Goal: Check status: Check status

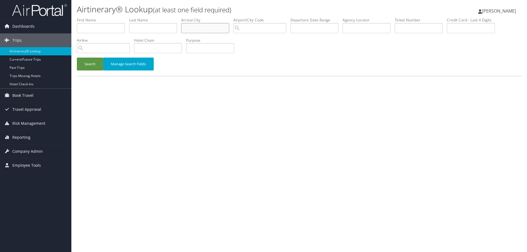
click at [197, 26] on input "text" at bounding box center [205, 28] width 48 height 10
type input "[GEOGRAPHIC_DATA]"
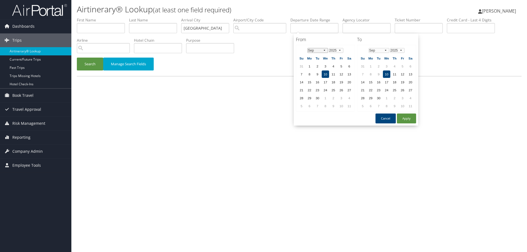
click at [326, 50] on select "Jan Feb Mar Apr May Jun Jul Aug Sep Oct Nov Dec" at bounding box center [317, 50] width 21 height 5
click at [340, 73] on td "6" at bounding box center [340, 73] width 7 height 7
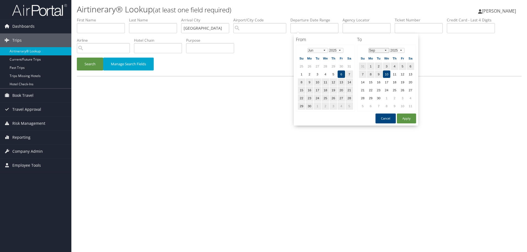
click at [386, 50] on select "Jan Feb Mar Apr May Jun Jul Aug Sep Oct Nov Dec" at bounding box center [378, 50] width 21 height 5
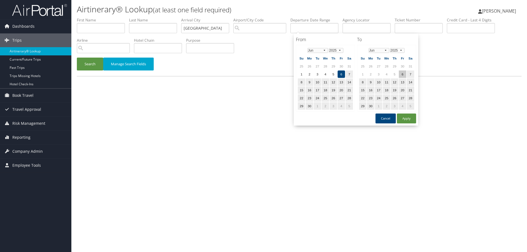
click at [402, 74] on td "6" at bounding box center [401, 73] width 7 height 7
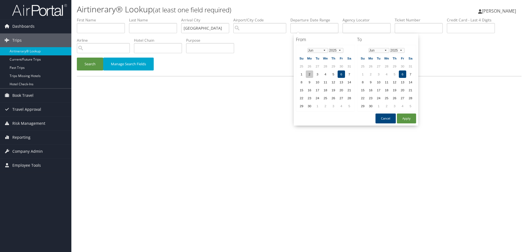
click at [311, 75] on td "2" at bounding box center [308, 73] width 7 height 7
click at [407, 118] on button "Apply" at bounding box center [406, 119] width 19 height 10
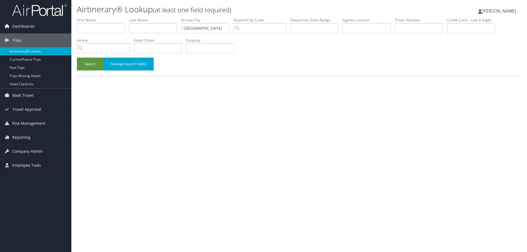
type input "06/02/2025 - 06/06/2025"
click at [86, 64] on button "Search" at bounding box center [90, 64] width 26 height 13
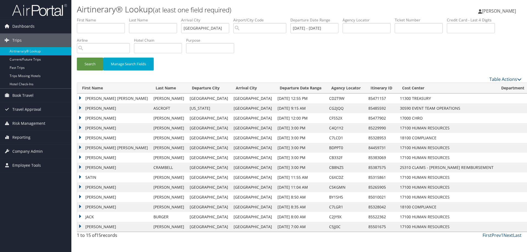
click at [80, 108] on td "HILLARY ANNE" at bounding box center [113, 108] width 73 height 10
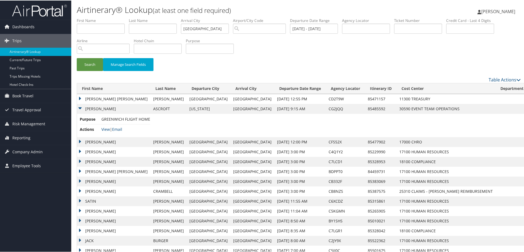
click at [81, 140] on td "JILL K" at bounding box center [113, 142] width 73 height 10
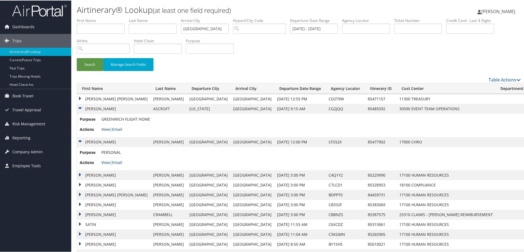
click at [79, 140] on td "JILL K" at bounding box center [113, 142] width 73 height 10
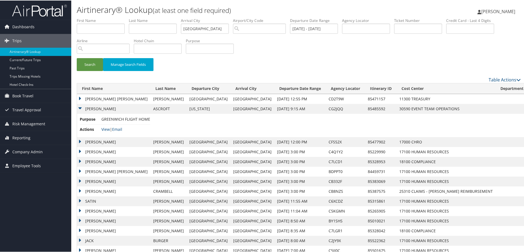
click at [80, 108] on td "HILLARY ANNE" at bounding box center [113, 108] width 73 height 10
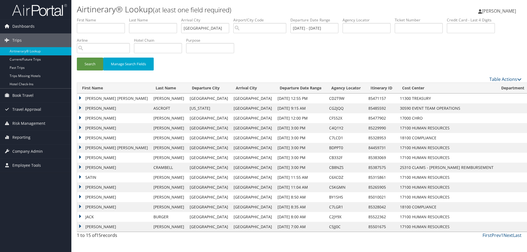
click at [78, 127] on td "RYAN DENNIS" at bounding box center [113, 128] width 73 height 10
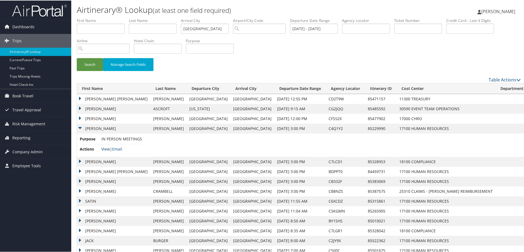
click at [106, 149] on link "View" at bounding box center [105, 148] width 9 height 5
click at [81, 127] on td "RYAN DENNIS" at bounding box center [113, 128] width 73 height 10
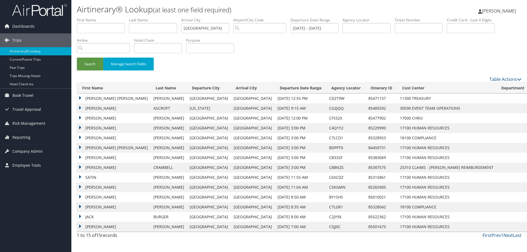
click at [80, 136] on td "GREGORY HARRIS" at bounding box center [113, 138] width 73 height 10
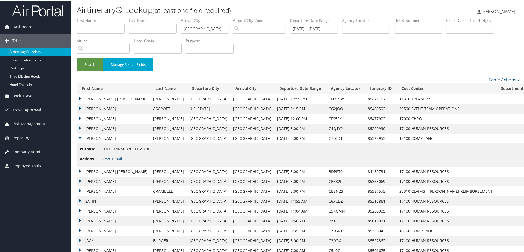
click at [106, 158] on link "View" at bounding box center [105, 158] width 9 height 5
click at [80, 171] on td "MEGAN ELIZABETH" at bounding box center [113, 171] width 73 height 10
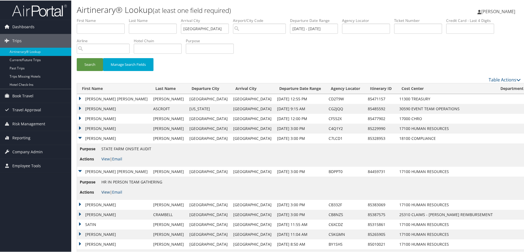
click at [106, 192] on link "View" at bounding box center [105, 191] width 9 height 5
click at [80, 170] on td "MEGAN ELIZABETH" at bounding box center [113, 171] width 73 height 10
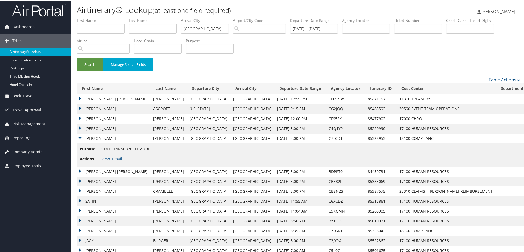
click at [81, 136] on td "GREGORY HARRIS" at bounding box center [113, 138] width 73 height 10
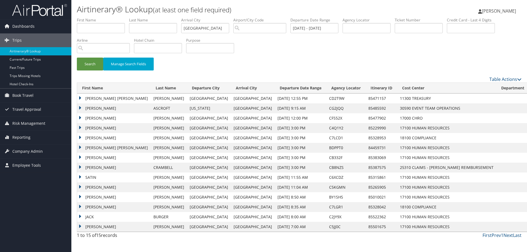
click at [80, 157] on td "KEN TAYLOR" at bounding box center [113, 158] width 73 height 10
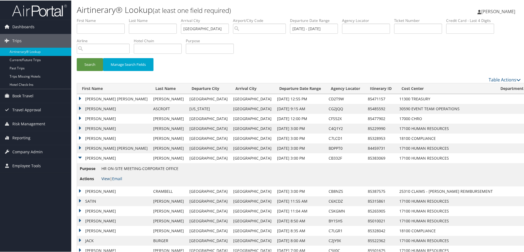
click at [106, 178] on link "View" at bounding box center [105, 178] width 9 height 5
click at [25, 50] on link "Airtinerary® Lookup" at bounding box center [35, 51] width 71 height 8
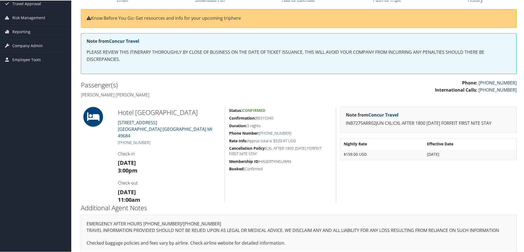
scroll to position [55, 0]
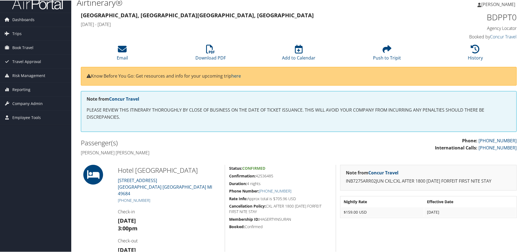
scroll to position [1, 0]
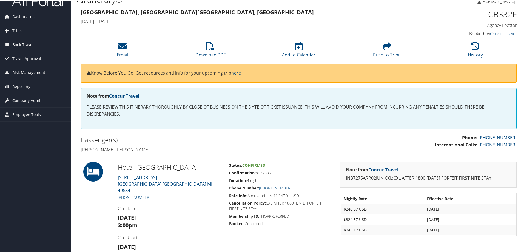
scroll to position [1, 0]
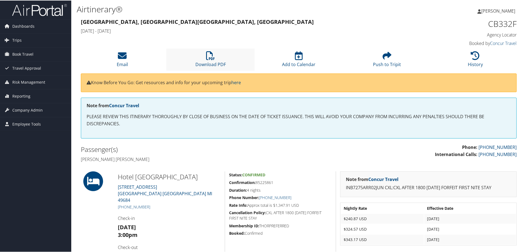
click at [217, 60] on li "Download PDF" at bounding box center [210, 59] width 88 height 22
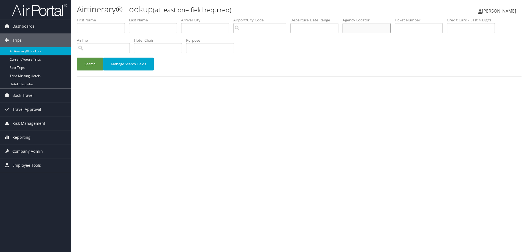
click at [370, 29] on input "text" at bounding box center [366, 28] width 48 height 10
paste input "CB332F"
type input "CB332F"
click at [77, 58] on button "Search" at bounding box center [90, 64] width 26 height 13
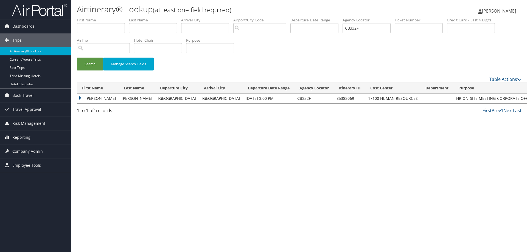
click at [80, 98] on td "KEN TAYLOR" at bounding box center [98, 99] width 42 height 10
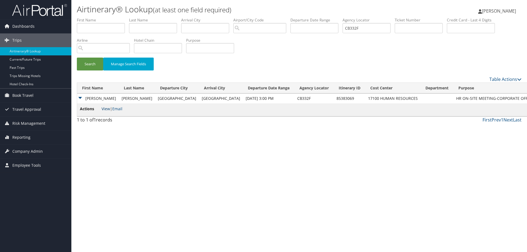
click at [109, 109] on link "View" at bounding box center [105, 108] width 9 height 5
click at [30, 59] on link "Current/Future Trips" at bounding box center [35, 59] width 71 height 8
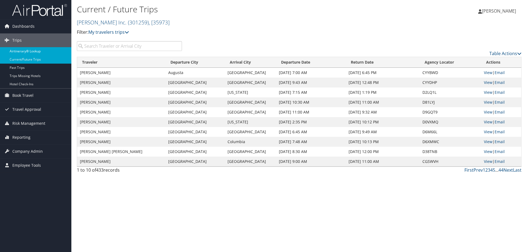
click at [36, 52] on link "Airtinerary® Lookup" at bounding box center [35, 51] width 71 height 8
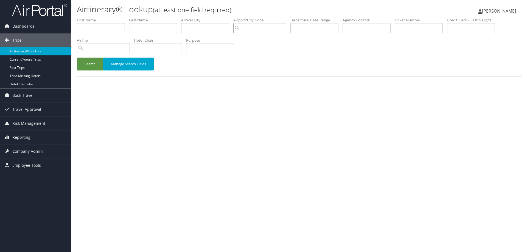
click at [253, 29] on input "search" at bounding box center [259, 28] width 53 height 10
click at [252, 40] on div "Traverse City (TVC MI)" at bounding box center [264, 38] width 55 height 5
type input "[GEOGRAPHIC_DATA]"
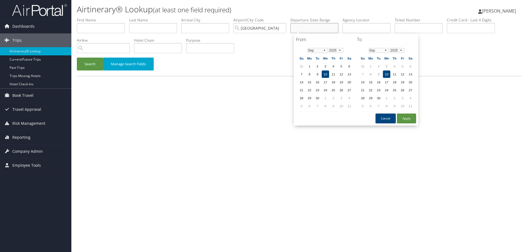
click at [310, 31] on input "text" at bounding box center [314, 28] width 48 height 10
click at [324, 50] on select "Jan Feb Mar Apr May Jun Jul Aug Sep Oct Nov Dec" at bounding box center [317, 50] width 21 height 5
click at [386, 49] on select "Jan Feb Mar Apr May Jun Jul Aug Sep Oct Nov Dec" at bounding box center [378, 50] width 21 height 5
click at [310, 75] on td "2" at bounding box center [308, 73] width 7 height 7
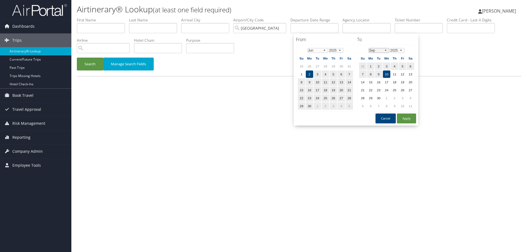
click at [385, 50] on select "Jan Feb Mar Apr May Jun Jul Aug Sep Oct Nov Dec" at bounding box center [378, 50] width 21 height 5
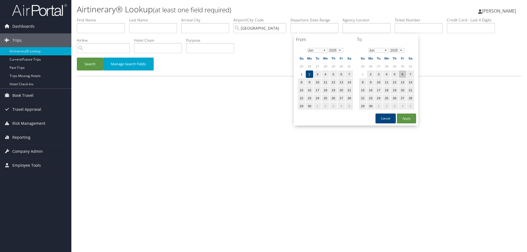
click at [402, 73] on td "6" at bounding box center [401, 73] width 7 height 7
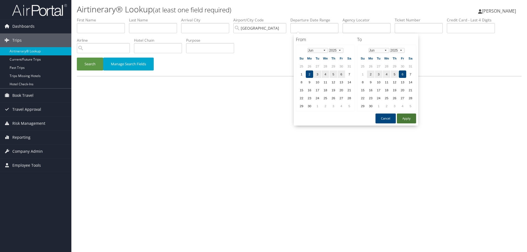
click at [404, 117] on button "Apply" at bounding box center [406, 119] width 19 height 10
type input "06/02/2025 - 06/06/2025"
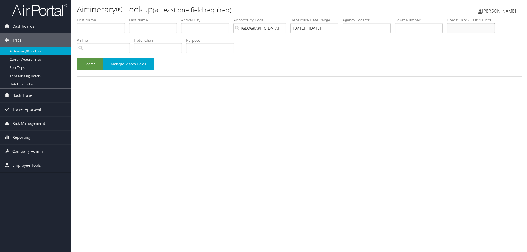
click at [460, 29] on input "text" at bounding box center [470, 28] width 48 height 10
type input "5353"
click at [77, 58] on button "Search" at bounding box center [90, 64] width 26 height 13
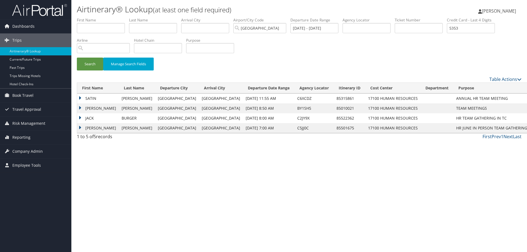
click at [80, 97] on td "SATIN" at bounding box center [98, 99] width 42 height 10
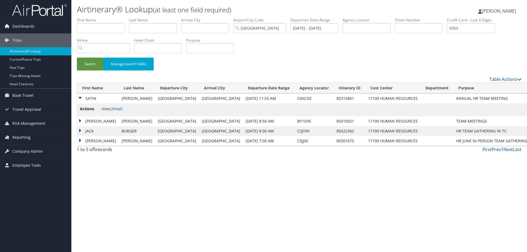
click at [105, 109] on link "View" at bounding box center [105, 108] width 9 height 5
click at [80, 120] on td "RENE" at bounding box center [98, 121] width 42 height 10
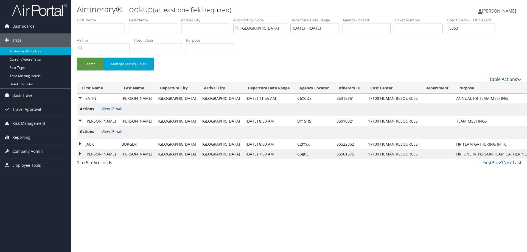
click at [80, 154] on td "HAILEE THU" at bounding box center [98, 154] width 42 height 10
click at [104, 165] on link "View" at bounding box center [105, 164] width 9 height 5
